Goal: Information Seeking & Learning: Learn about a topic

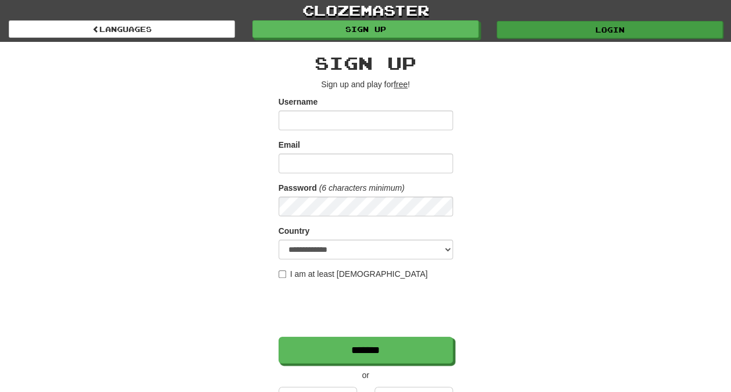
type input "*******"
click at [523, 33] on link "Login" at bounding box center [610, 29] width 226 height 17
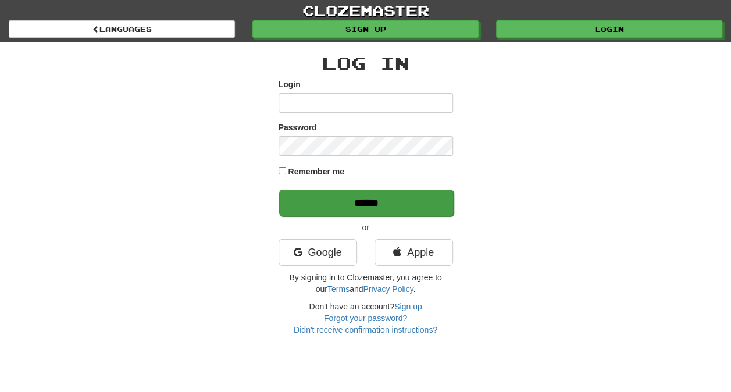
type input "*******"
click at [410, 201] on input "******" at bounding box center [366, 203] width 175 height 27
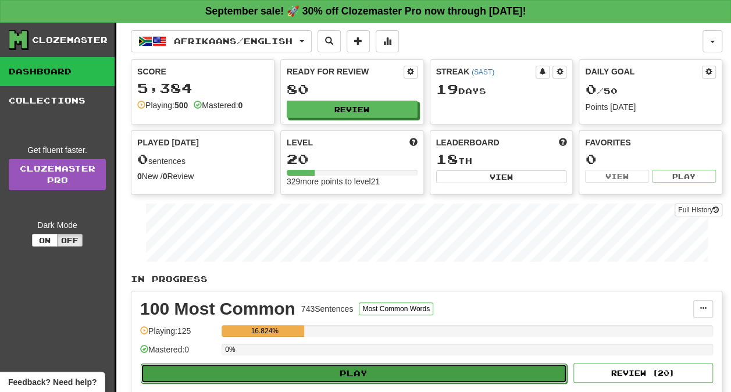
click at [471, 366] on button "Play" at bounding box center [354, 374] width 426 height 20
select select "**"
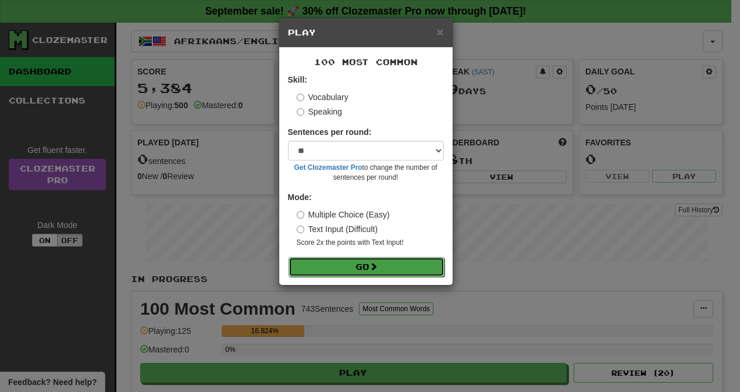
click at [378, 264] on span at bounding box center [373, 266] width 8 height 8
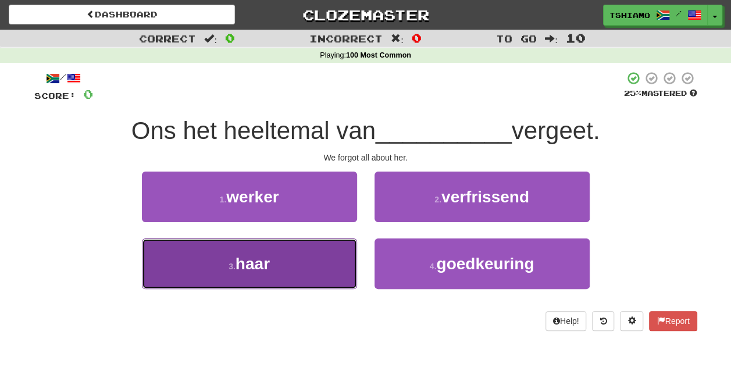
click at [298, 251] on button "3 . haar" at bounding box center [249, 264] width 215 height 51
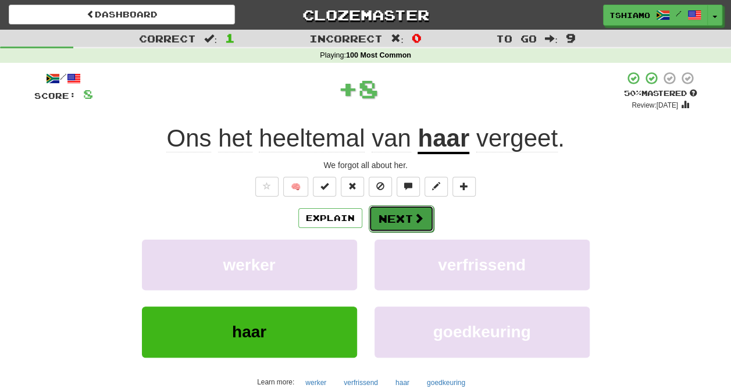
click at [378, 214] on button "Next" at bounding box center [401, 218] width 65 height 27
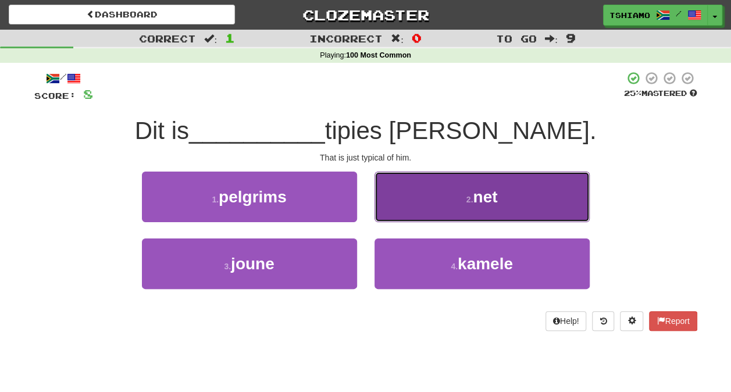
click at [453, 204] on button "2 . net" at bounding box center [482, 197] width 215 height 51
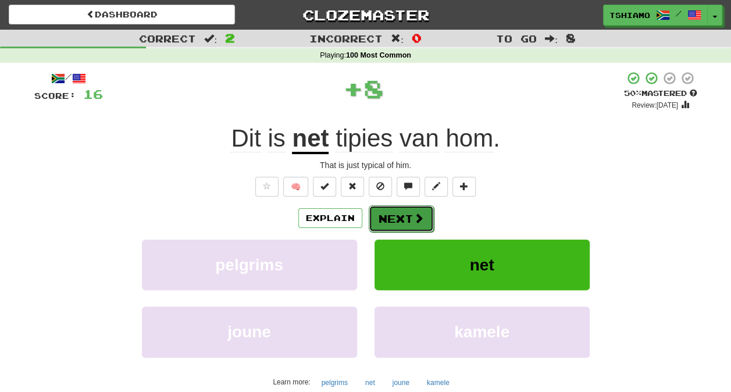
click at [419, 215] on span at bounding box center [419, 218] width 10 height 10
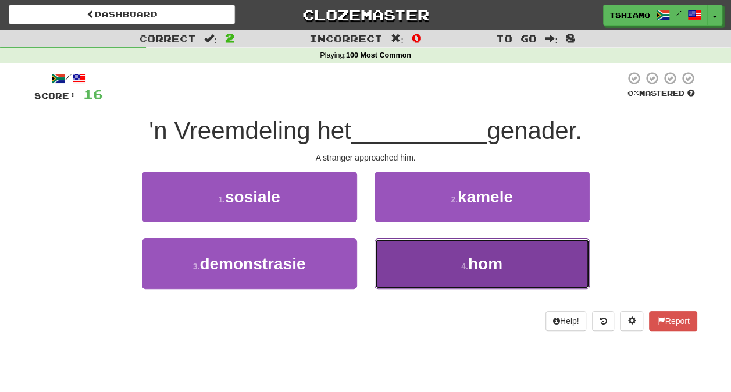
click at [437, 242] on button "4 . hom" at bounding box center [482, 264] width 215 height 51
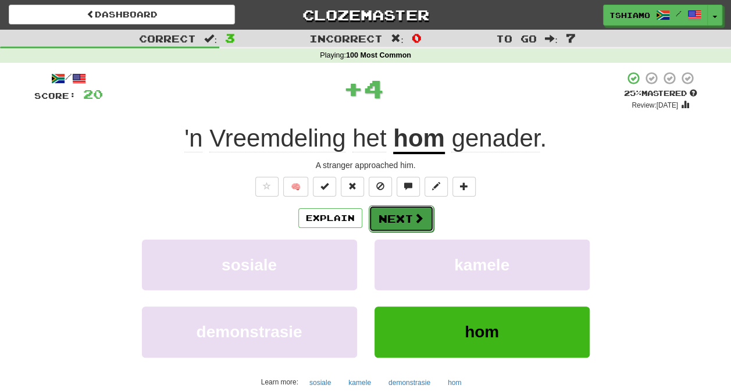
click at [414, 223] on span at bounding box center [419, 218] width 10 height 10
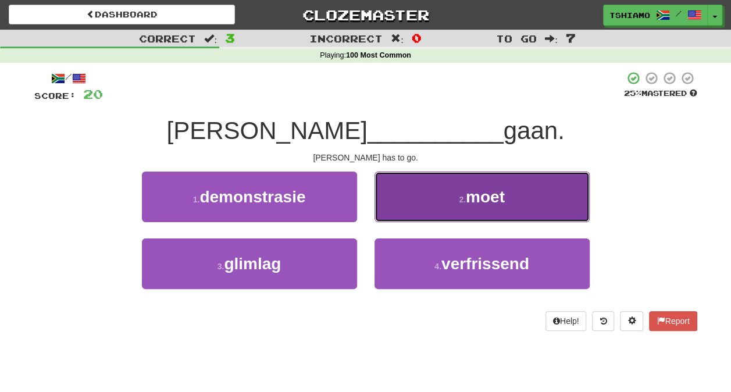
click at [418, 204] on button "2 . moet" at bounding box center [482, 197] width 215 height 51
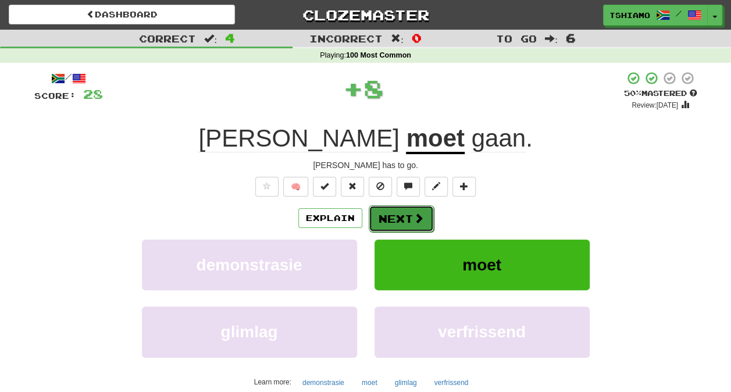
click at [410, 221] on button "Next" at bounding box center [401, 218] width 65 height 27
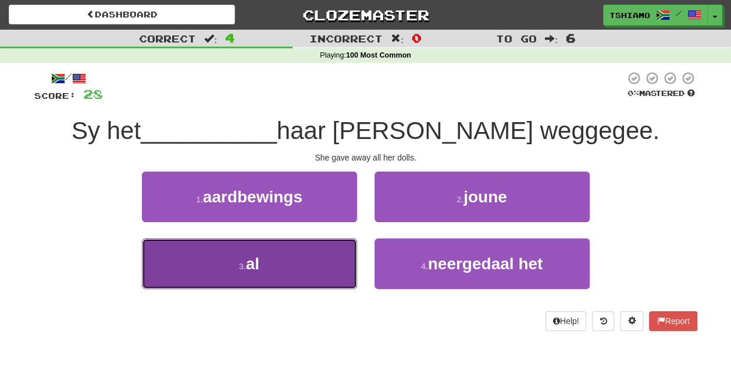
click at [334, 269] on button "3 . al" at bounding box center [249, 264] width 215 height 51
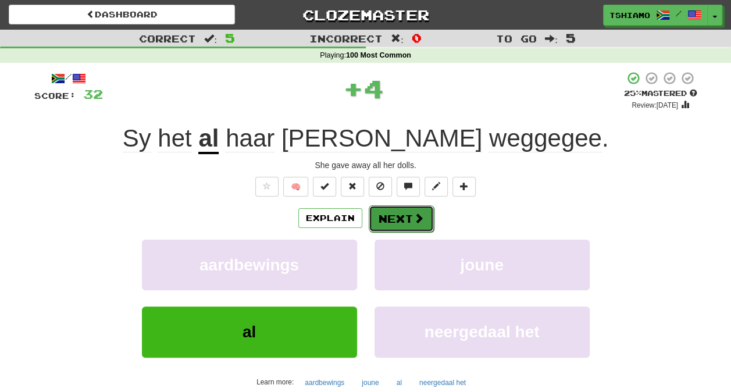
click at [382, 223] on button "Next" at bounding box center [401, 218] width 65 height 27
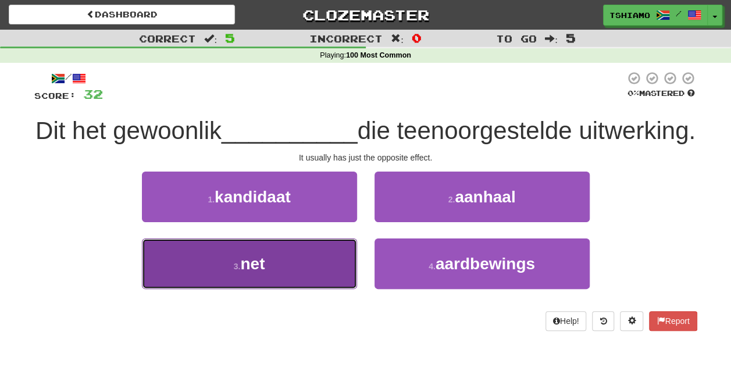
click at [321, 284] on button "3 . net" at bounding box center [249, 264] width 215 height 51
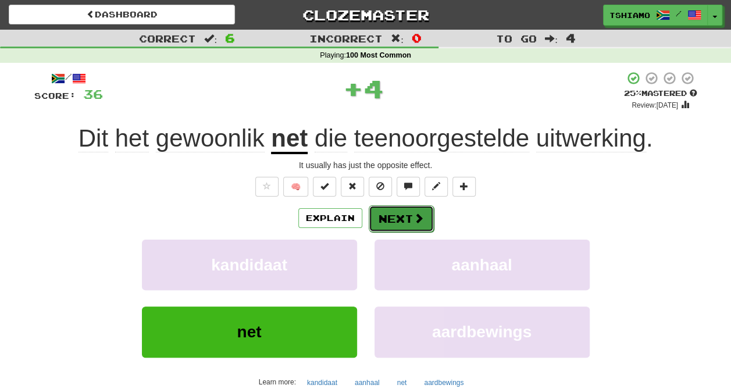
click at [377, 217] on button "Next" at bounding box center [401, 218] width 65 height 27
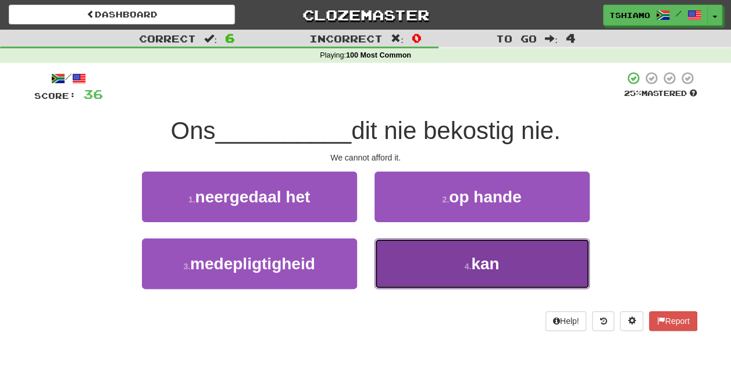
click at [424, 278] on button "4 . kan" at bounding box center [482, 264] width 215 height 51
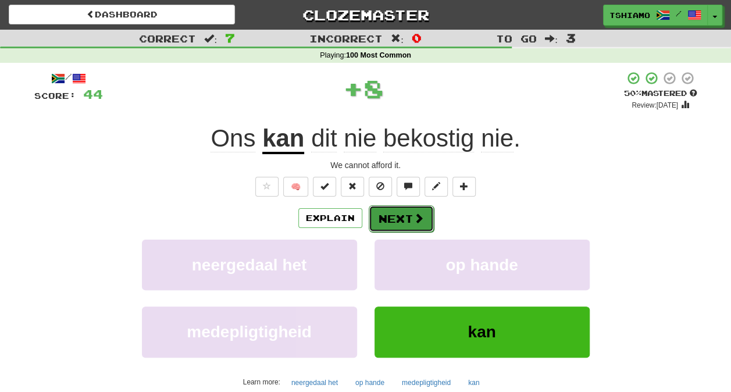
click at [389, 222] on button "Next" at bounding box center [401, 218] width 65 height 27
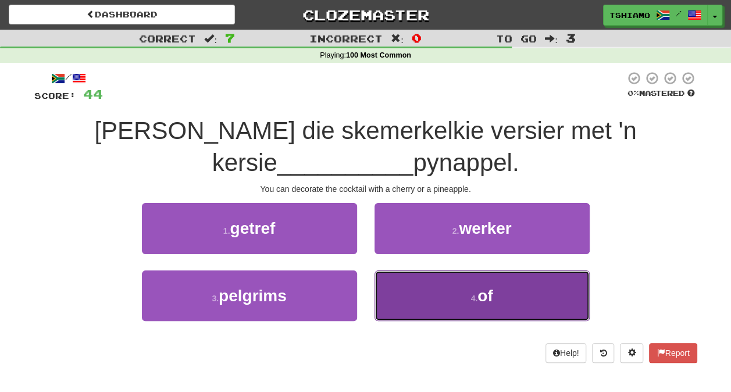
click at [439, 289] on button "4 . of" at bounding box center [482, 296] width 215 height 51
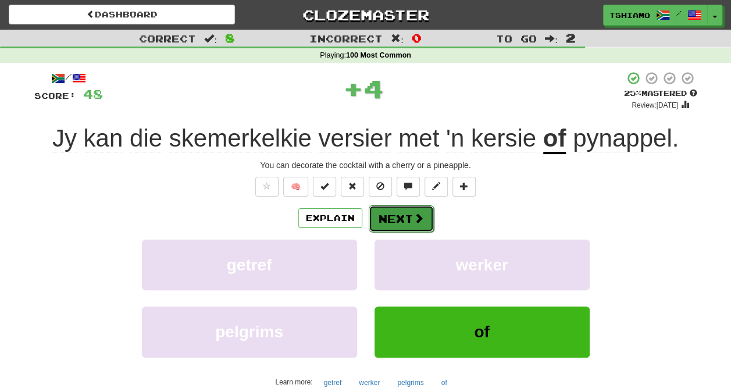
click at [421, 218] on span at bounding box center [419, 218] width 10 height 10
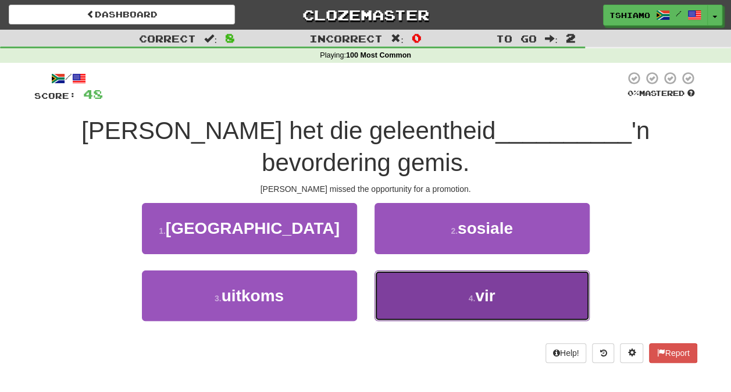
click at [469, 280] on button "4 . vir" at bounding box center [482, 296] width 215 height 51
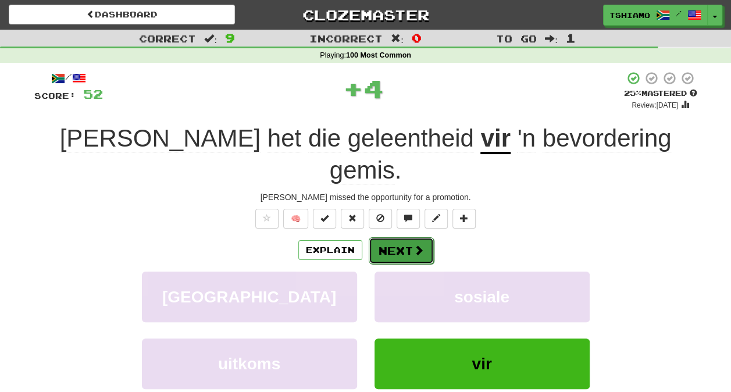
click at [422, 245] on span at bounding box center [419, 250] width 10 height 10
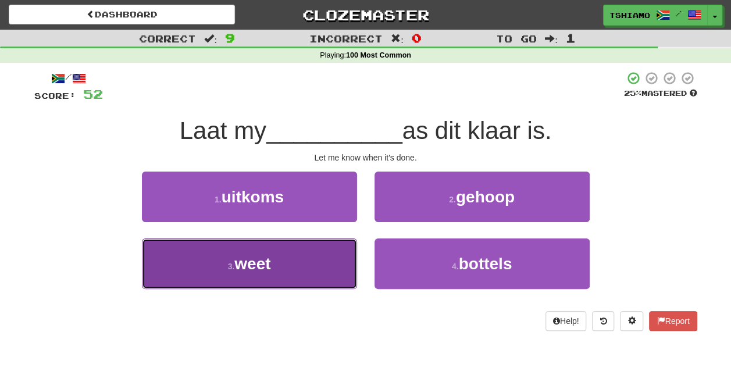
click at [337, 246] on button "3 . weet" at bounding box center [249, 264] width 215 height 51
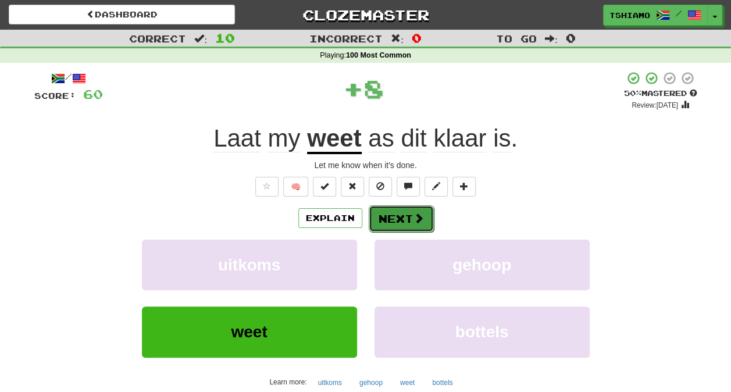
click at [385, 218] on button "Next" at bounding box center [401, 218] width 65 height 27
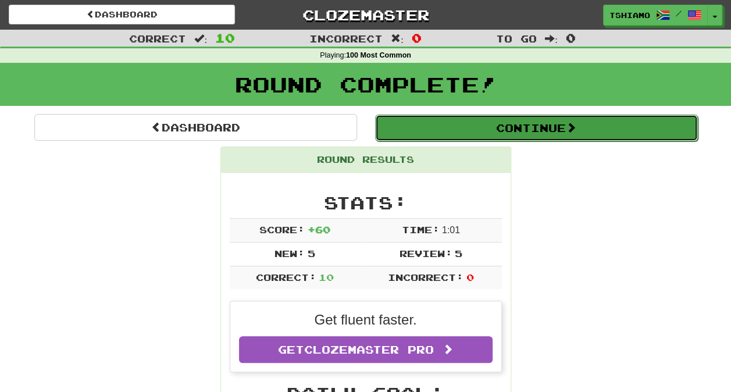
click at [432, 128] on button "Continue" at bounding box center [536, 128] width 323 height 27
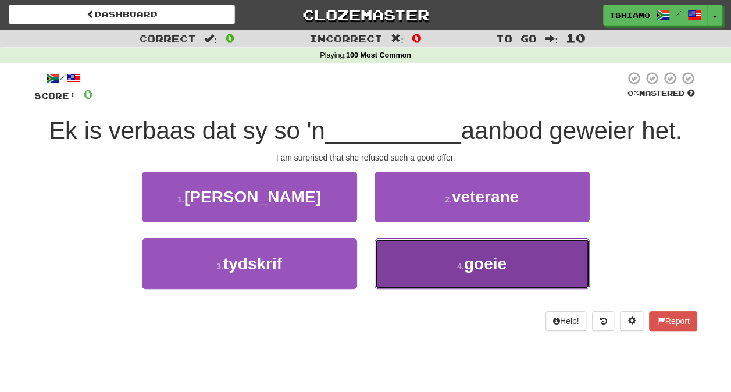
click at [451, 256] on button "4 . goeie" at bounding box center [482, 264] width 215 height 51
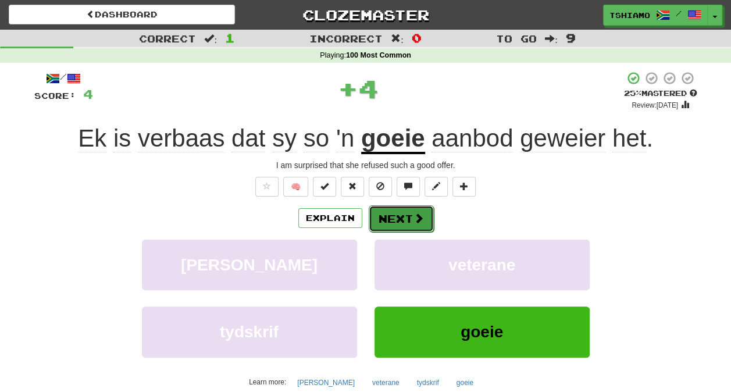
click at [412, 211] on button "Next" at bounding box center [401, 218] width 65 height 27
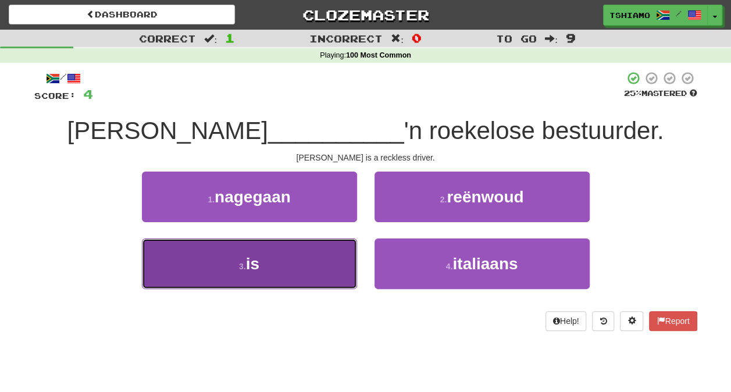
click at [304, 251] on button "3 . is" at bounding box center [249, 264] width 215 height 51
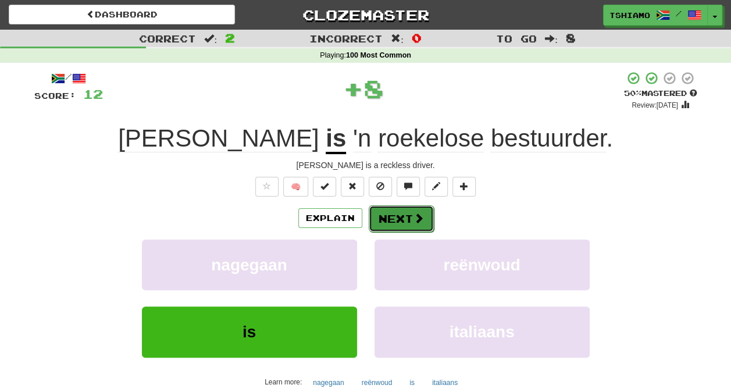
click at [382, 206] on button "Next" at bounding box center [401, 218] width 65 height 27
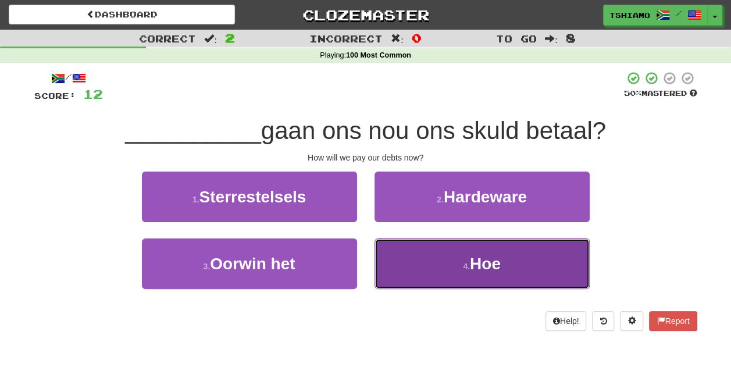
click at [431, 284] on button "4 . Hoe" at bounding box center [482, 264] width 215 height 51
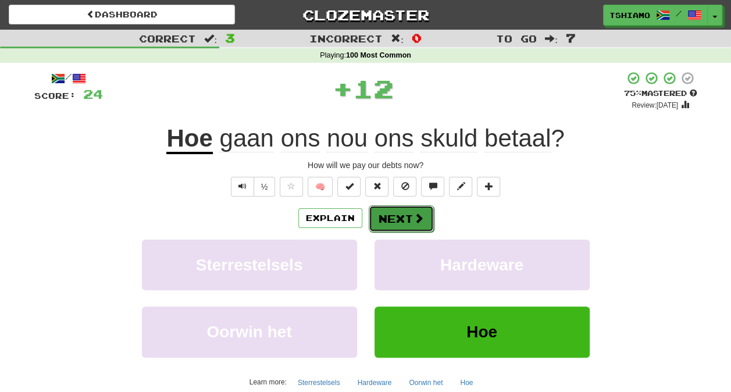
click at [384, 224] on button "Next" at bounding box center [401, 218] width 65 height 27
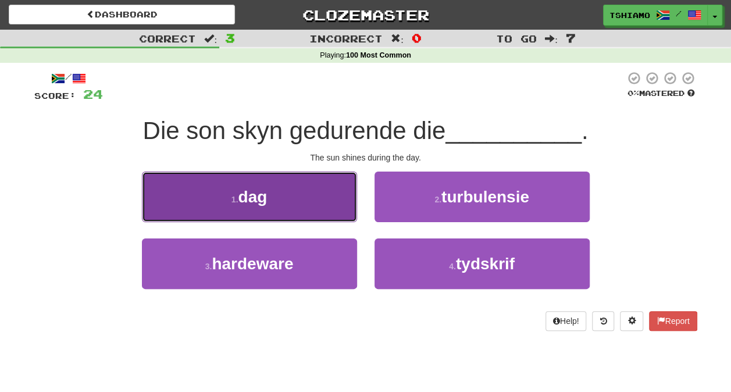
click at [337, 201] on button "1 . dag" at bounding box center [249, 197] width 215 height 51
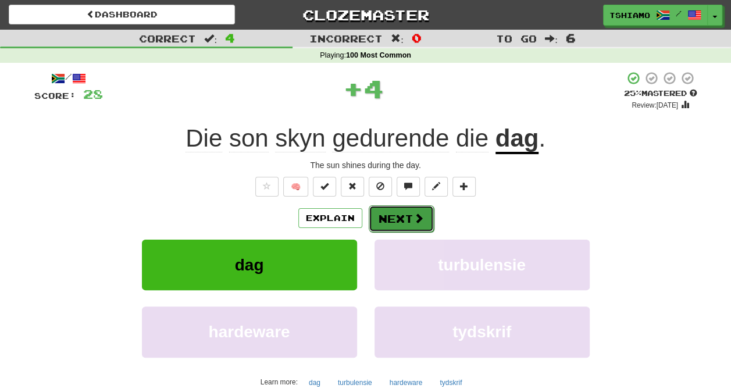
click at [393, 218] on button "Next" at bounding box center [401, 218] width 65 height 27
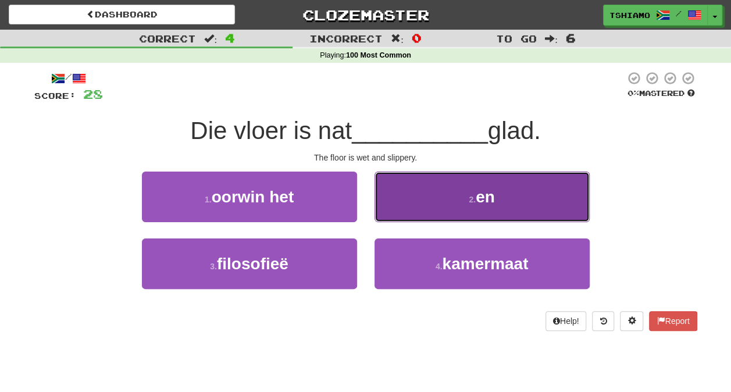
click at [418, 198] on button "2 . en" at bounding box center [482, 197] width 215 height 51
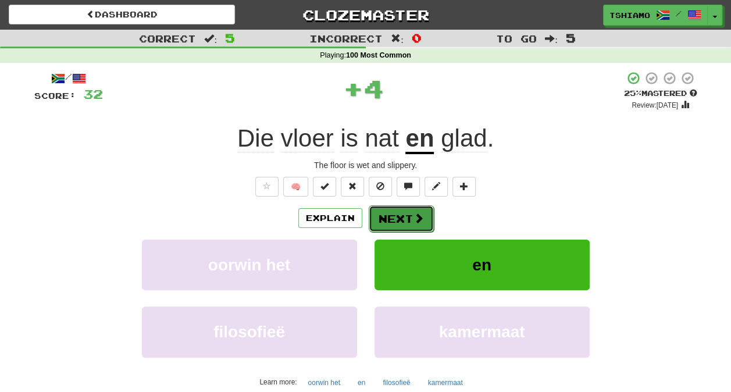
click at [396, 209] on button "Next" at bounding box center [401, 218] width 65 height 27
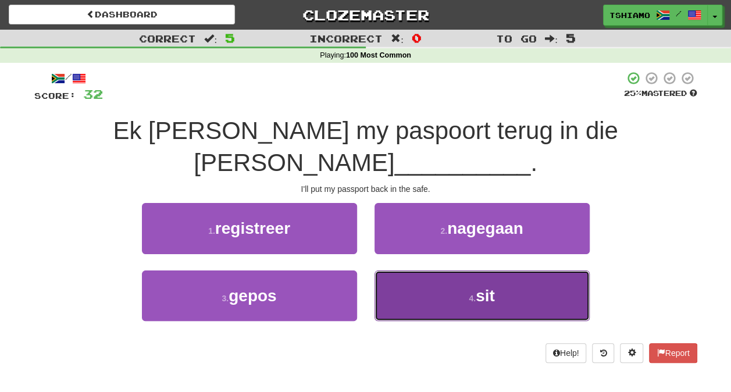
click at [442, 271] on button "4 . sit" at bounding box center [482, 296] width 215 height 51
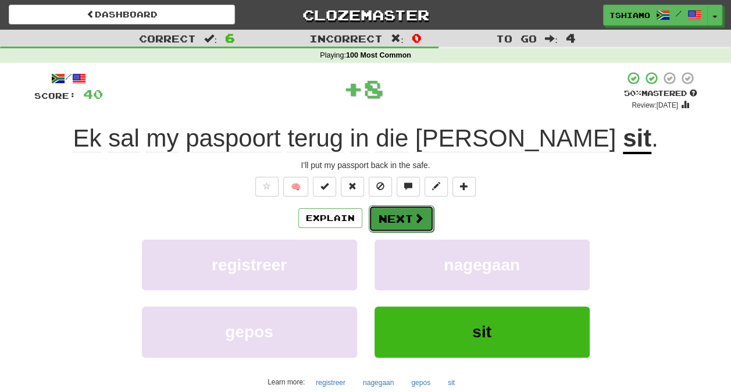
click at [410, 218] on button "Next" at bounding box center [401, 218] width 65 height 27
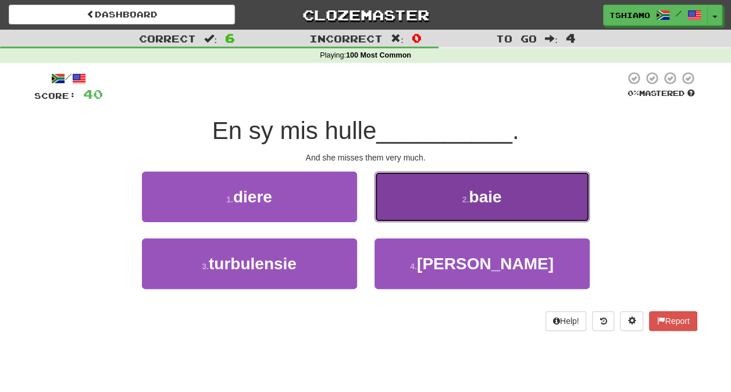
click at [403, 201] on button "2 . baie" at bounding box center [482, 197] width 215 height 51
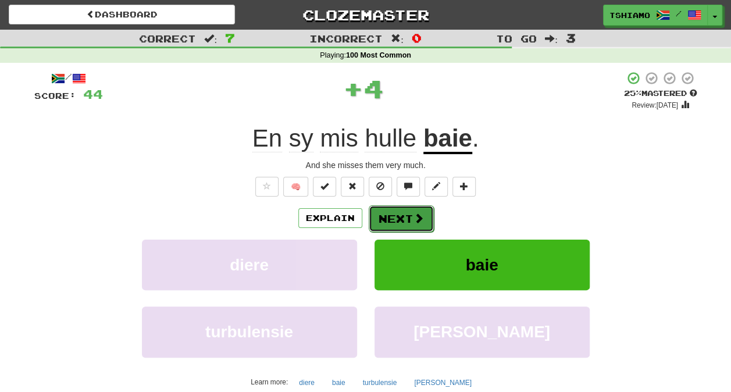
click at [403, 222] on button "Next" at bounding box center [401, 218] width 65 height 27
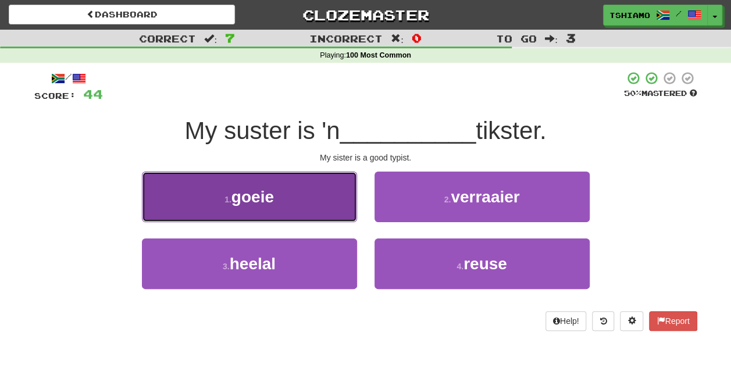
click at [335, 205] on button "1 . goeie" at bounding box center [249, 197] width 215 height 51
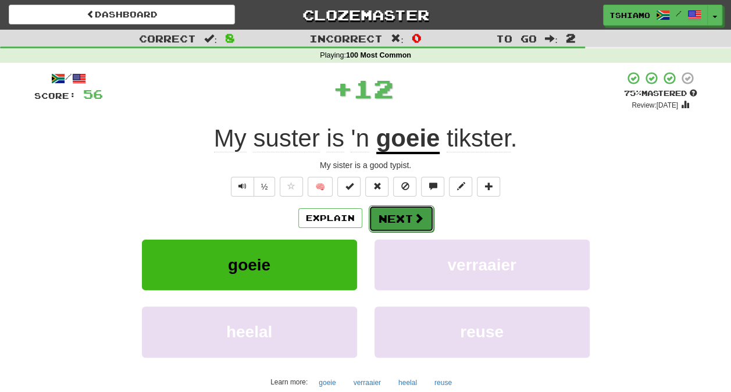
click at [393, 216] on button "Next" at bounding box center [401, 218] width 65 height 27
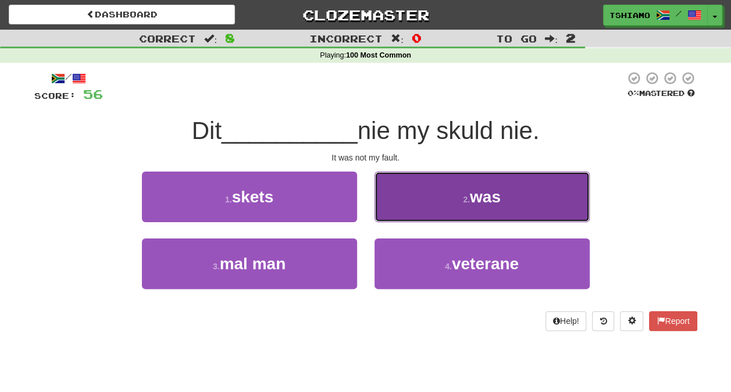
click at [408, 198] on button "2 . was" at bounding box center [482, 197] width 215 height 51
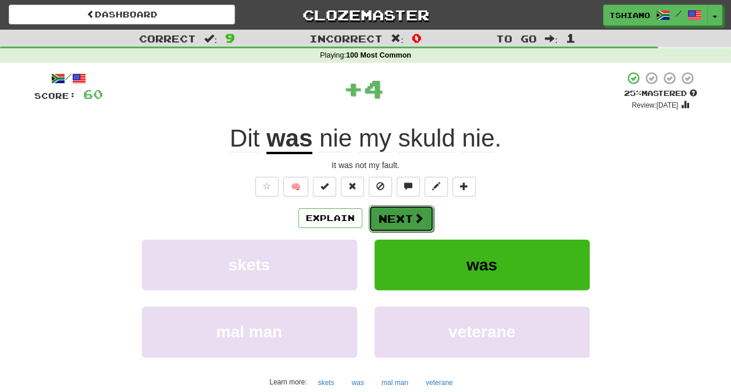
click at [405, 213] on button "Next" at bounding box center [401, 218] width 65 height 27
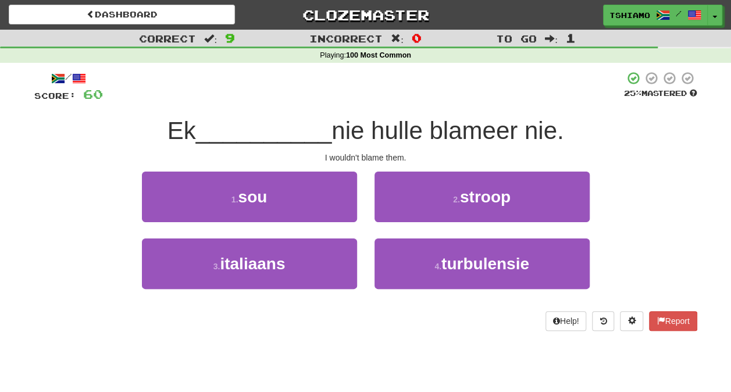
click at [327, 223] on div "1 . sou" at bounding box center [249, 205] width 233 height 67
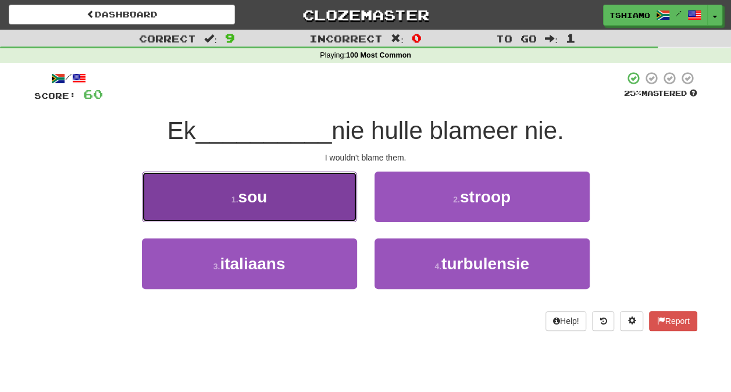
click at [328, 202] on button "1 . sou" at bounding box center [249, 197] width 215 height 51
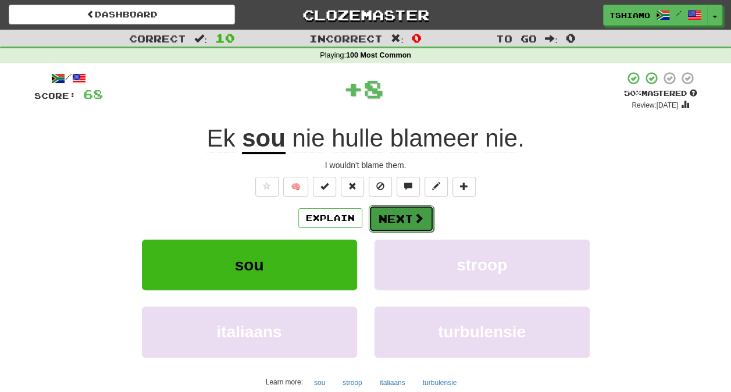
click at [390, 214] on button "Next" at bounding box center [401, 218] width 65 height 27
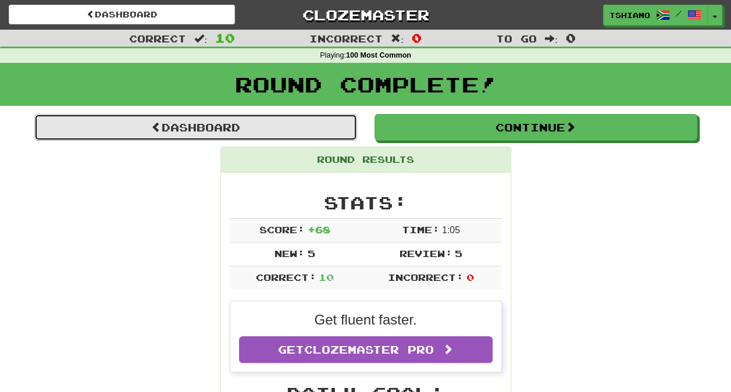
click at [265, 130] on link "Dashboard" at bounding box center [195, 127] width 323 height 27
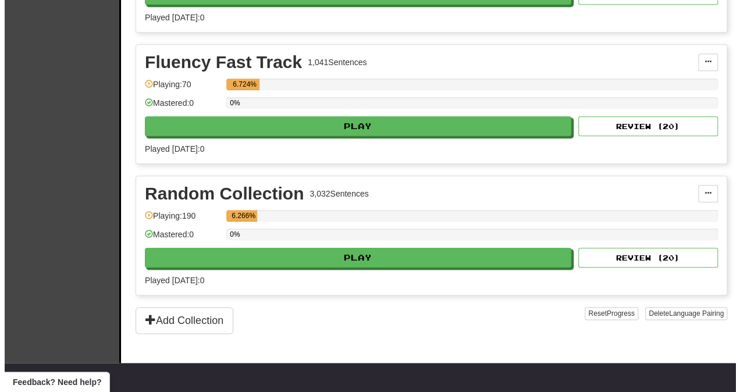
scroll to position [512, 0]
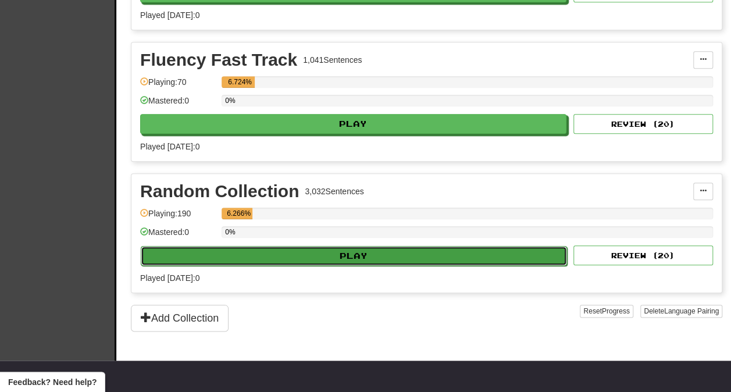
click at [240, 246] on button "Play" at bounding box center [354, 256] width 426 height 20
select select "**"
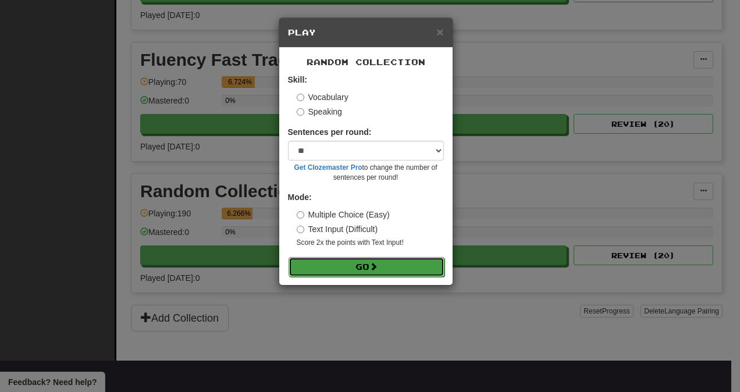
click at [330, 259] on button "Go" at bounding box center [367, 267] width 156 height 20
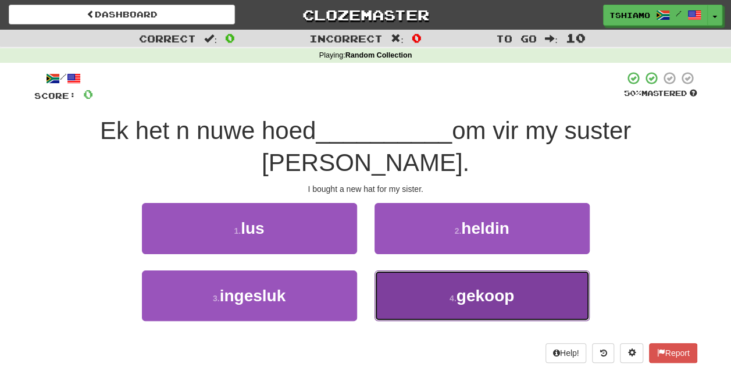
click at [408, 271] on button "4 . gekoop" at bounding box center [482, 296] width 215 height 51
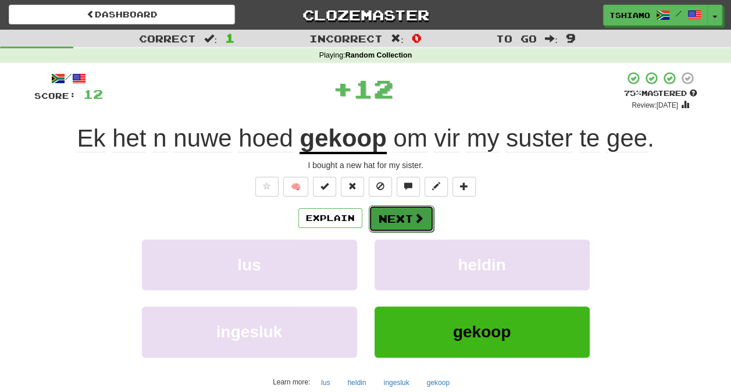
click at [396, 215] on button "Next" at bounding box center [401, 218] width 65 height 27
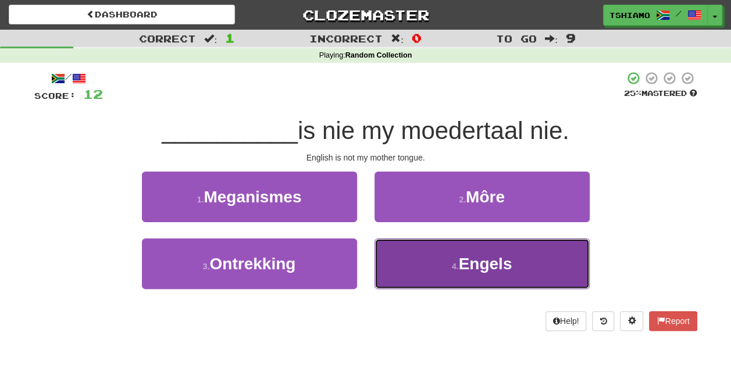
click at [452, 257] on button "4 . Engels" at bounding box center [482, 264] width 215 height 51
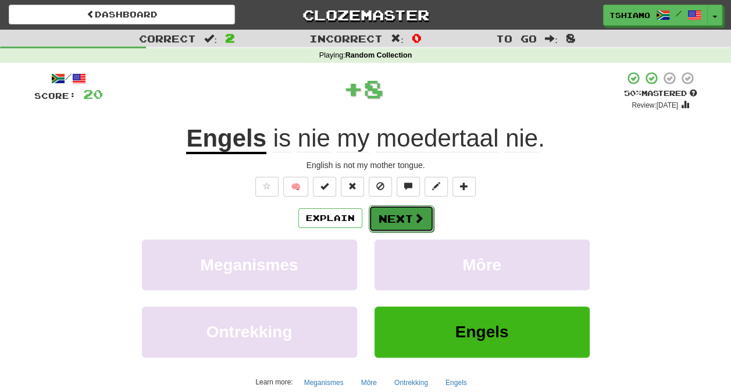
click at [429, 209] on button "Next" at bounding box center [401, 218] width 65 height 27
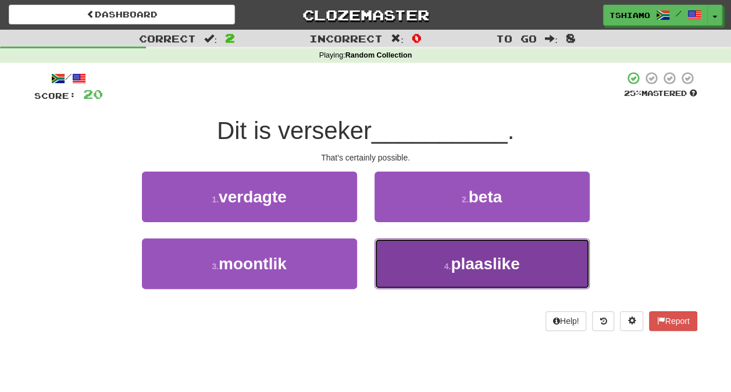
click at [469, 265] on span "plaaslike" at bounding box center [485, 264] width 69 height 18
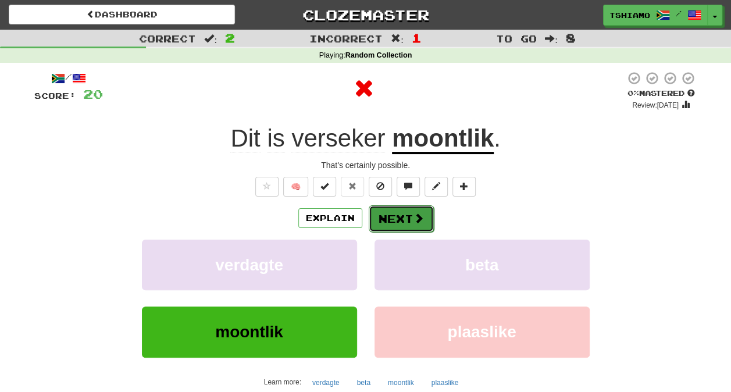
click at [397, 216] on button "Next" at bounding box center [401, 218] width 65 height 27
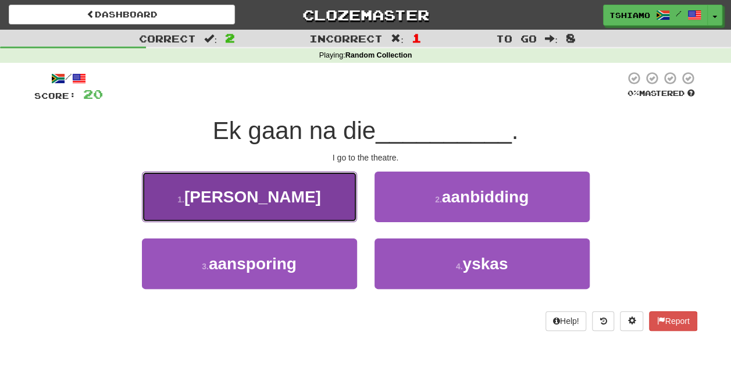
click at [321, 199] on button "1 . teater" at bounding box center [249, 197] width 215 height 51
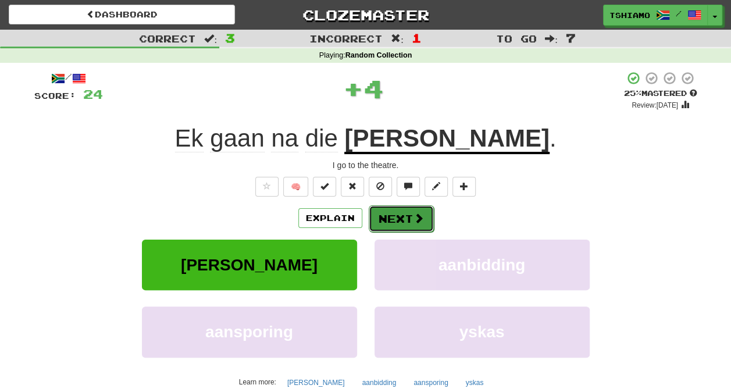
click at [388, 208] on button "Next" at bounding box center [401, 218] width 65 height 27
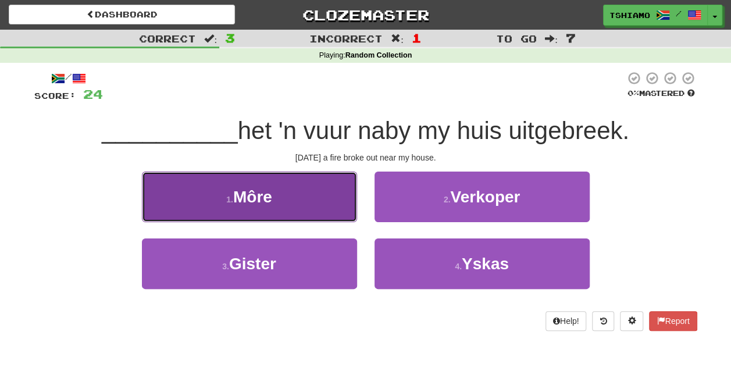
click at [335, 216] on button "1 . Môre" at bounding box center [249, 197] width 215 height 51
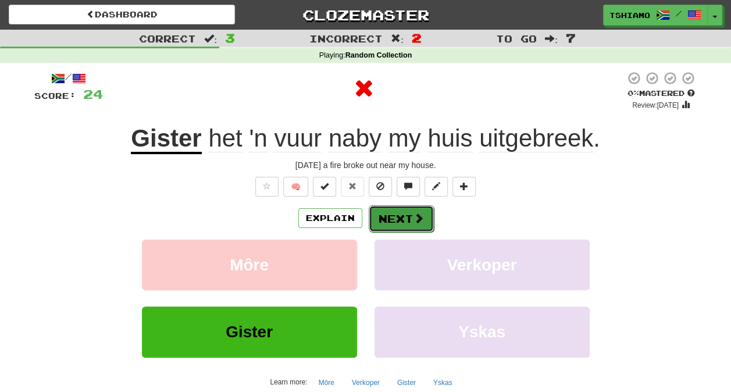
click at [406, 227] on button "Next" at bounding box center [401, 218] width 65 height 27
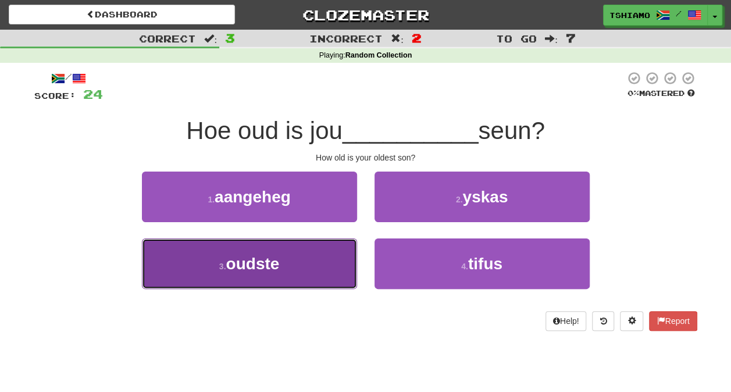
click at [325, 248] on button "3 . oudste" at bounding box center [249, 264] width 215 height 51
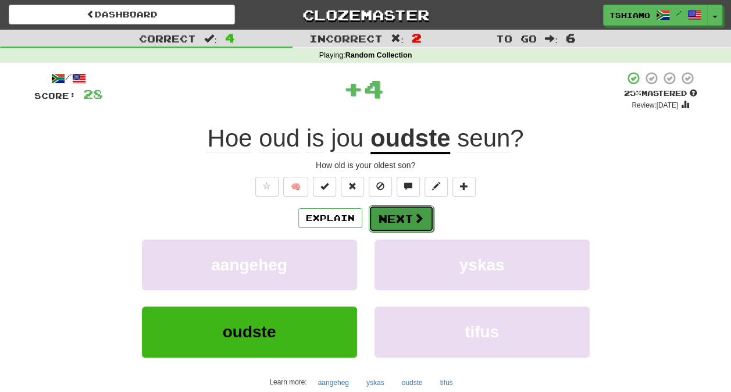
click at [370, 214] on button "Next" at bounding box center [401, 218] width 65 height 27
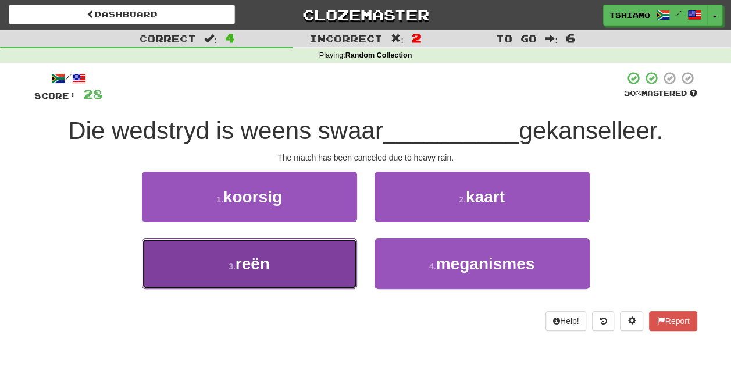
click at [314, 252] on button "3 . reën" at bounding box center [249, 264] width 215 height 51
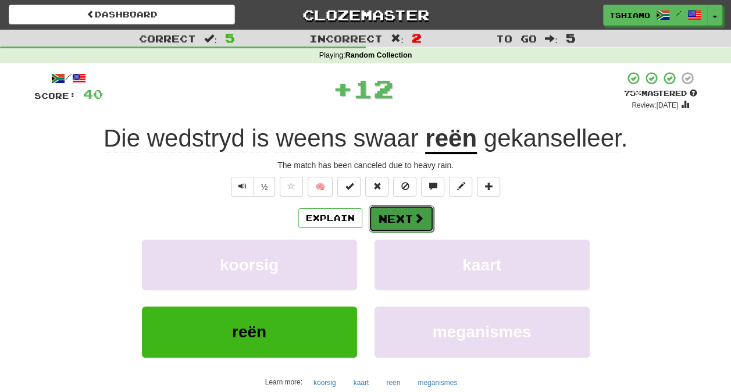
click at [375, 218] on button "Next" at bounding box center [401, 218] width 65 height 27
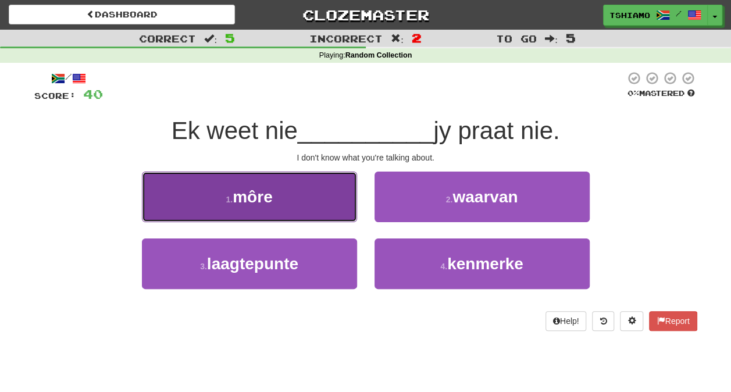
click at [328, 214] on button "1 . môre" at bounding box center [249, 197] width 215 height 51
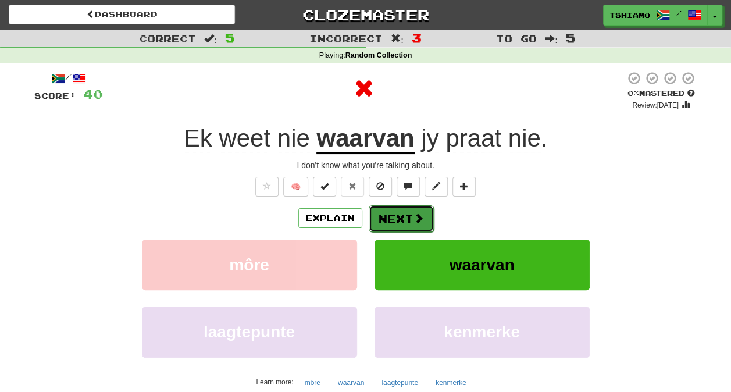
click at [382, 219] on button "Next" at bounding box center [401, 218] width 65 height 27
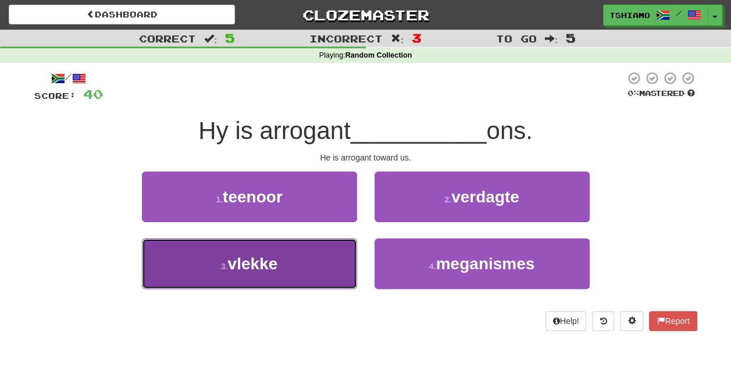
click at [340, 255] on button "3 . vlekke" at bounding box center [249, 264] width 215 height 51
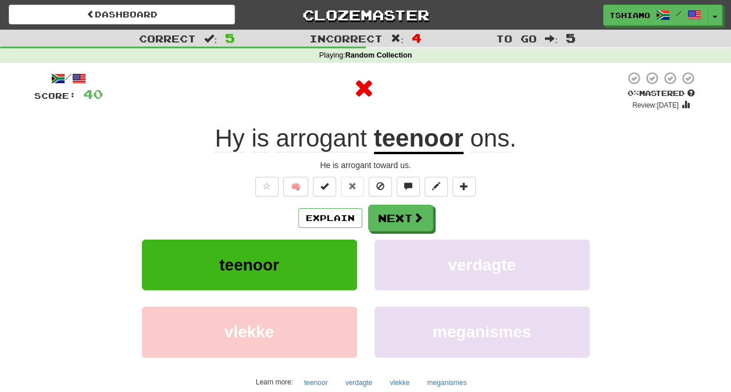
click at [400, 200] on div "/ Score: 40 0 % Mastered Review: 2025-09-20 Hy is arrogant teenoor ons . He is …" at bounding box center [365, 244] width 663 height 346
click at [399, 211] on button "Next" at bounding box center [401, 218] width 65 height 27
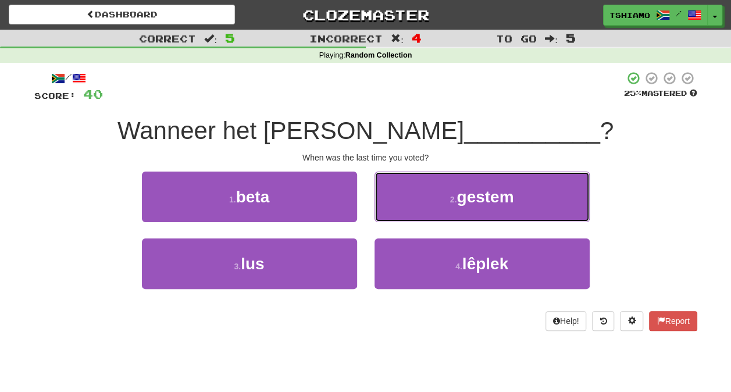
click at [399, 211] on button "2 . gestem" at bounding box center [482, 197] width 215 height 51
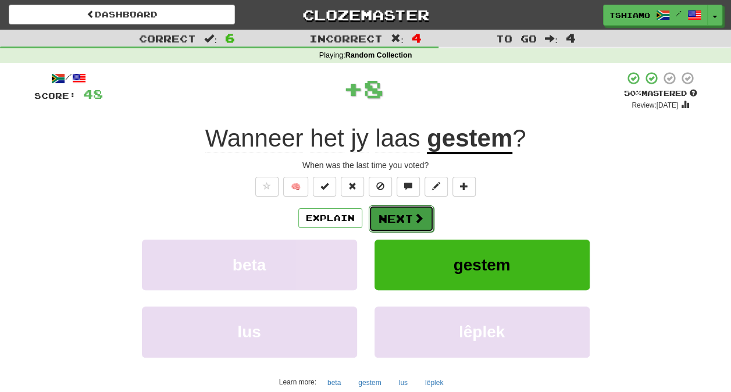
click at [389, 214] on button "Next" at bounding box center [401, 218] width 65 height 27
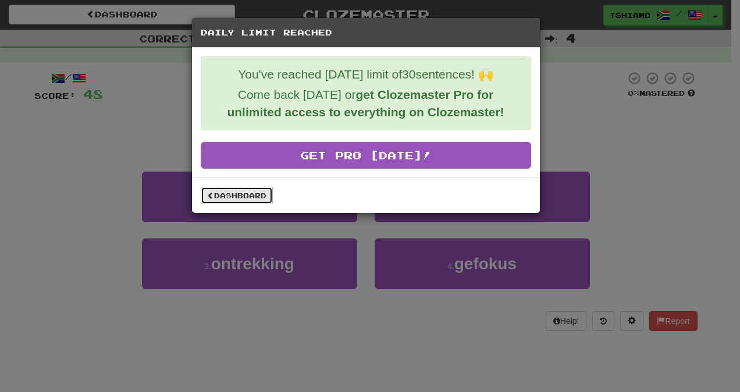
click at [247, 199] on link "Dashboard" at bounding box center [237, 195] width 72 height 17
